Goal: Transaction & Acquisition: Purchase product/service

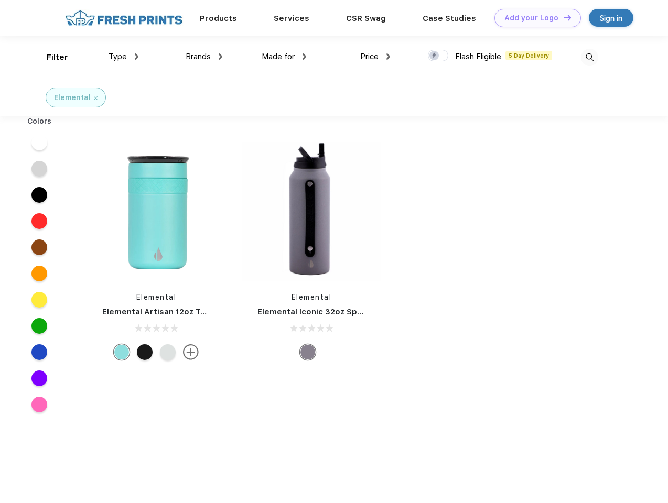
click at [534, 18] on link "Add your Logo Design Tool" at bounding box center [537, 18] width 86 height 18
click at [0, 0] on div "Design Tool" at bounding box center [0, 0] width 0 height 0
click at [562, 17] on link "Add your Logo Design Tool" at bounding box center [537, 18] width 86 height 18
click at [50, 57] on div "Filter" at bounding box center [57, 57] width 21 height 12
click at [124, 57] on span "Type" at bounding box center [118, 56] width 18 height 9
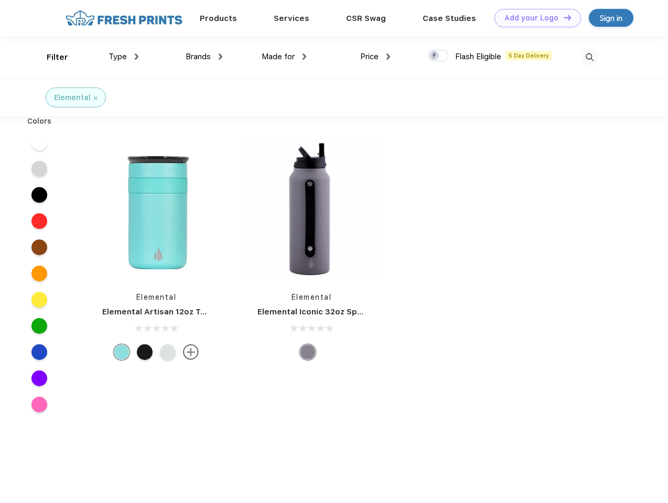
click at [204, 57] on span "Brands" at bounding box center [198, 56] width 25 height 9
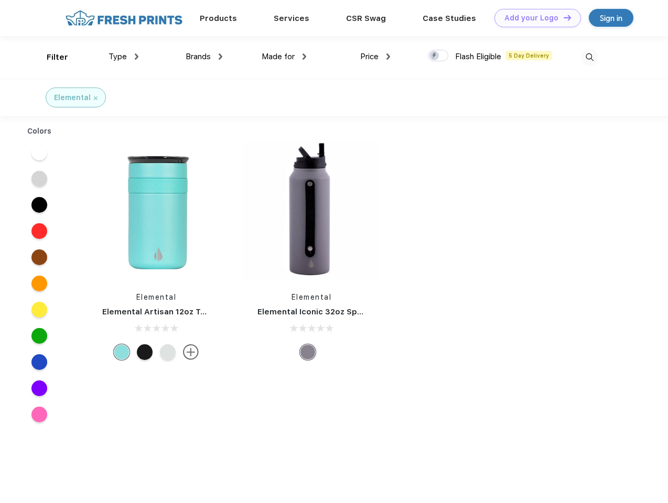
click at [284, 57] on span "Made for" at bounding box center [278, 56] width 33 height 9
click at [375, 57] on span "Price" at bounding box center [369, 56] width 18 height 9
click at [438, 56] on div at bounding box center [438, 56] width 20 height 12
click at [435, 56] on input "checkbox" at bounding box center [431, 52] width 7 height 7
click at [589, 57] on img at bounding box center [589, 57] width 17 height 17
